Goal: Transaction & Acquisition: Purchase product/service

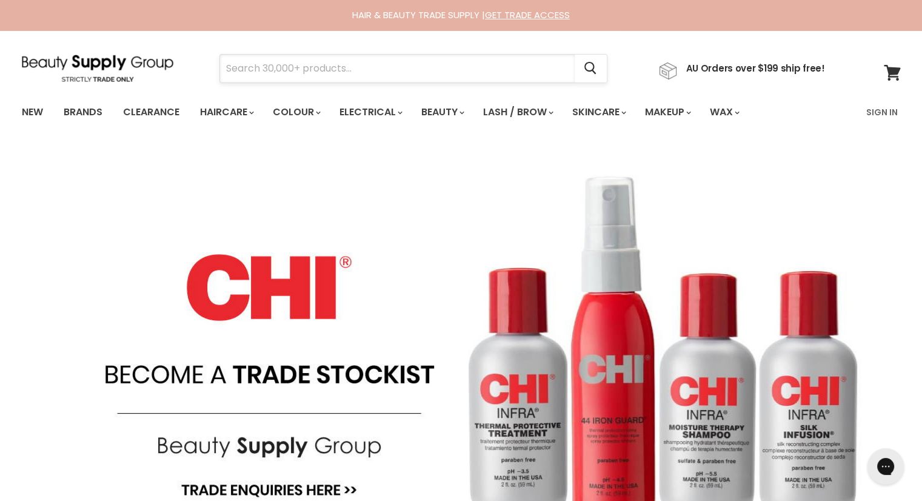
click at [235, 66] on input "Search" at bounding box center [397, 69] width 355 height 28
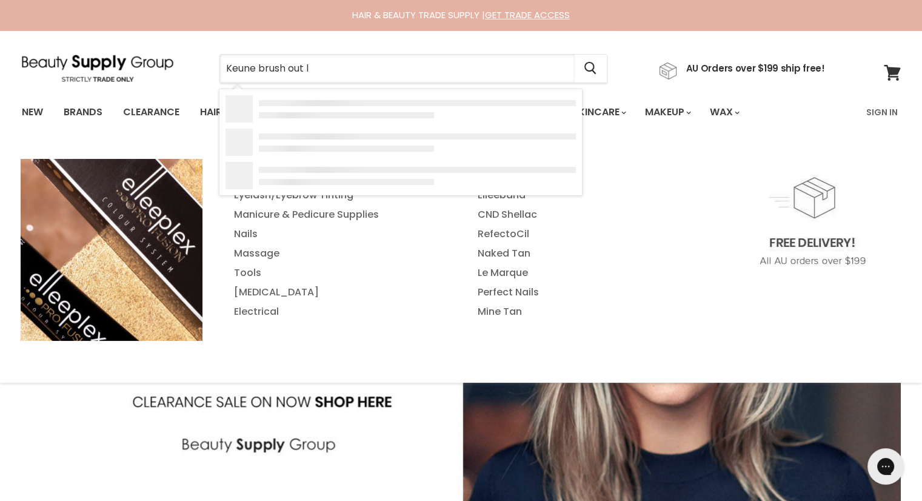
type input "Keune brush out la"
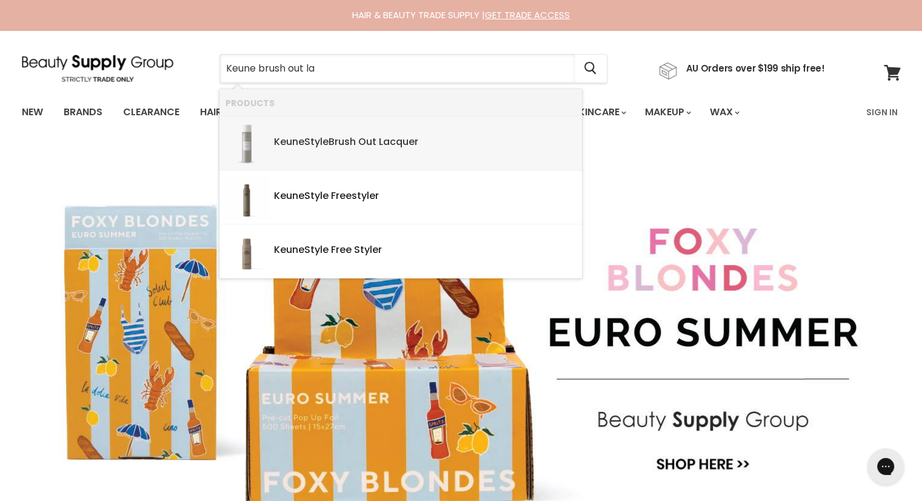
click at [381, 140] on div "Keune Style Brush Out La cquer" at bounding box center [425, 142] width 302 height 13
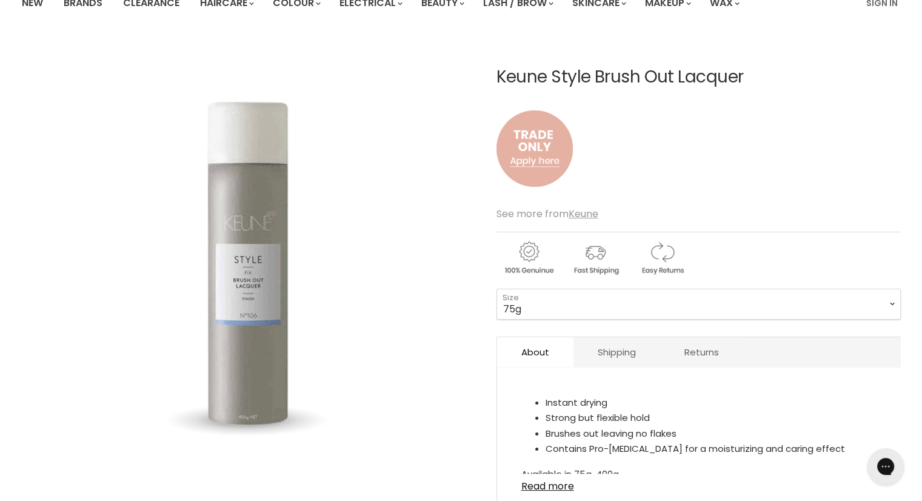
scroll to position [61, 0]
